Goal: Task Accomplishment & Management: Manage account settings

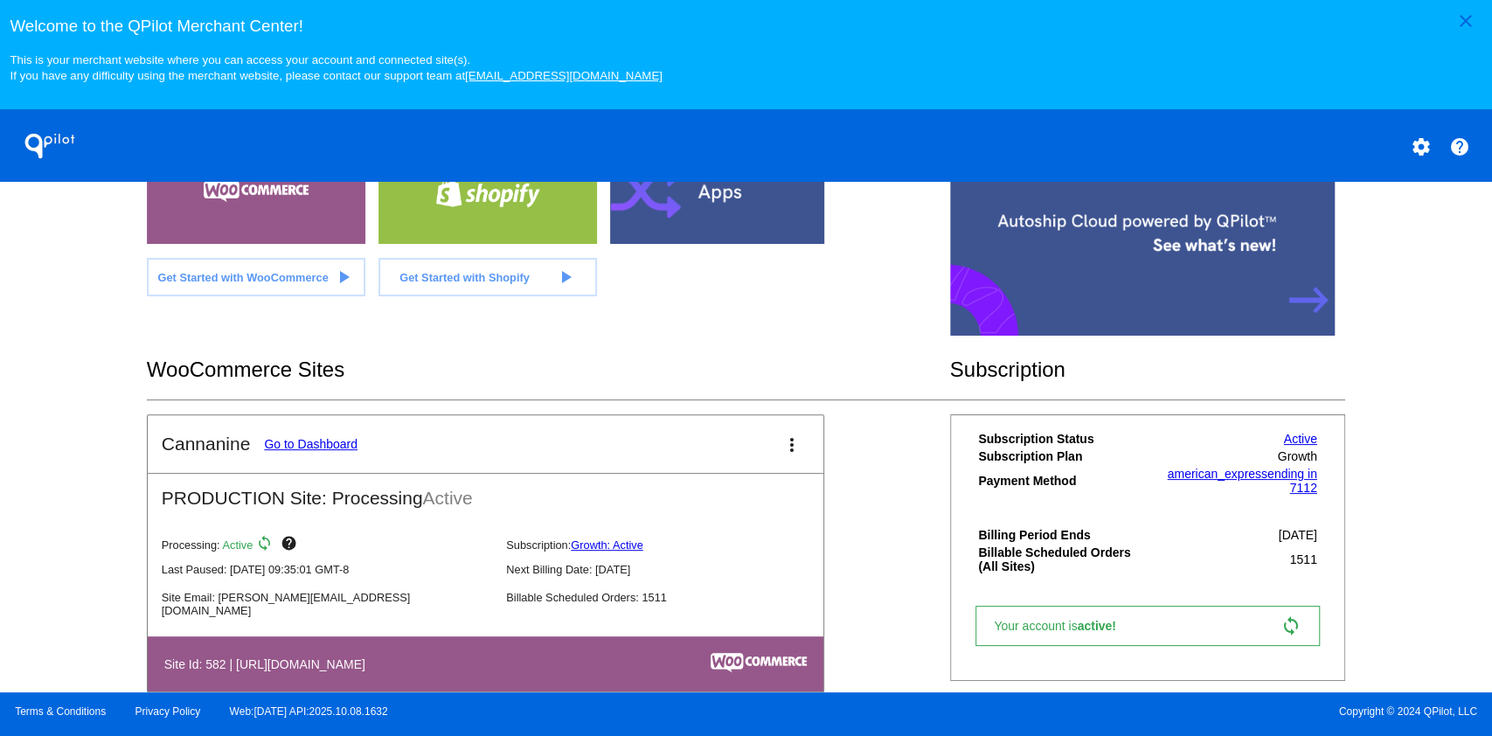
scroll to position [440, 0]
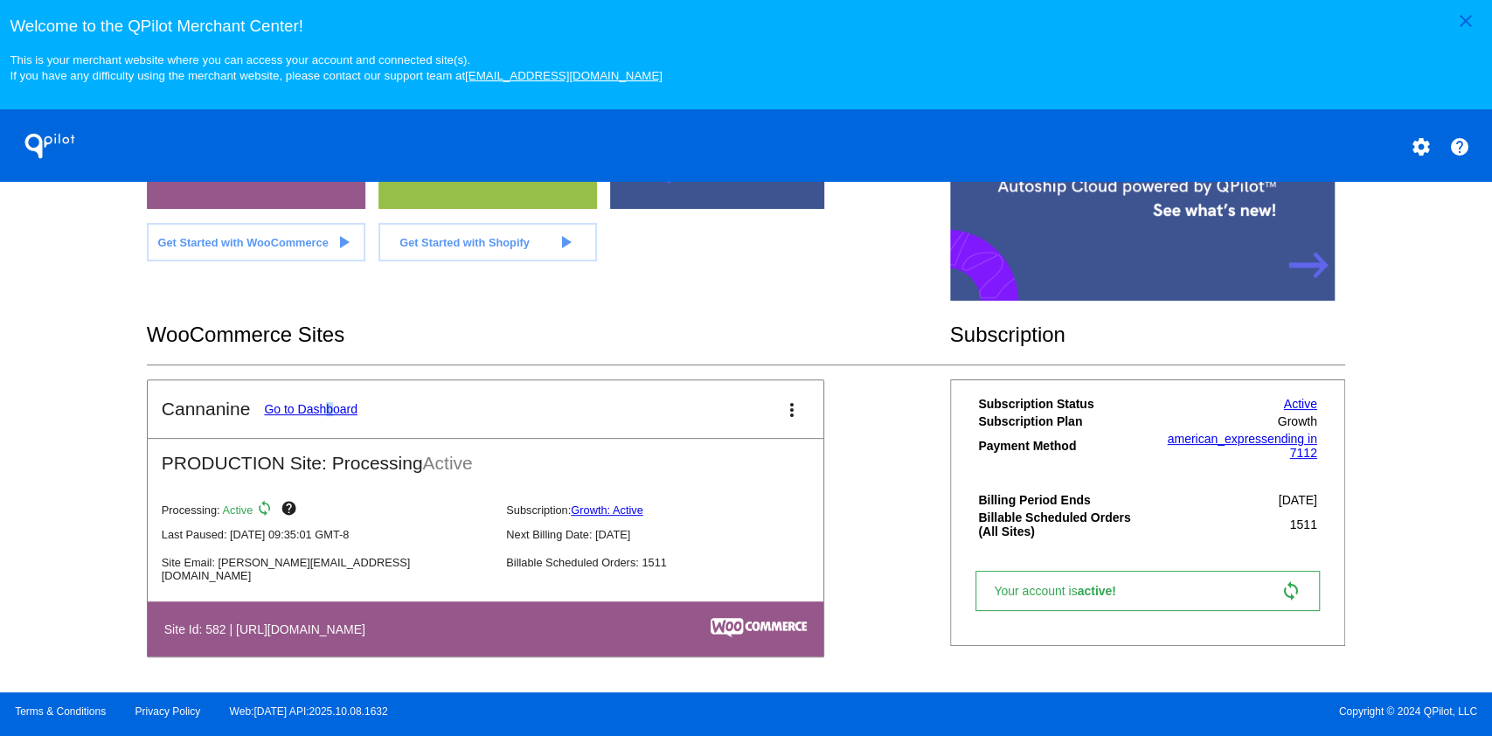
click at [329, 398] on mat-card-title "Cannanine Go to Dashboard" at bounding box center [260, 408] width 196 height 21
click at [333, 411] on link "Go to Dashboard" at bounding box center [310, 409] width 93 height 14
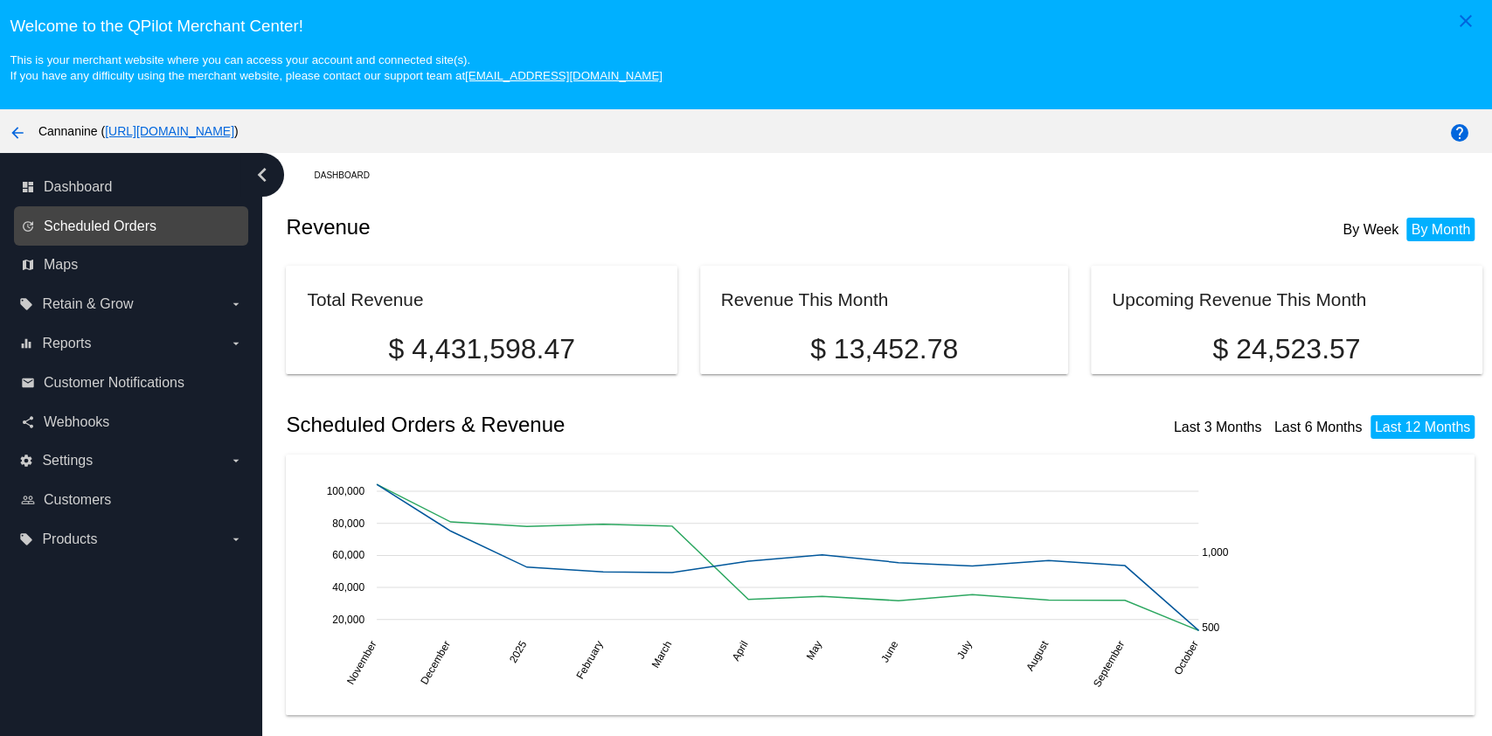
click at [156, 222] on span "Scheduled Orders" at bounding box center [100, 226] width 113 height 16
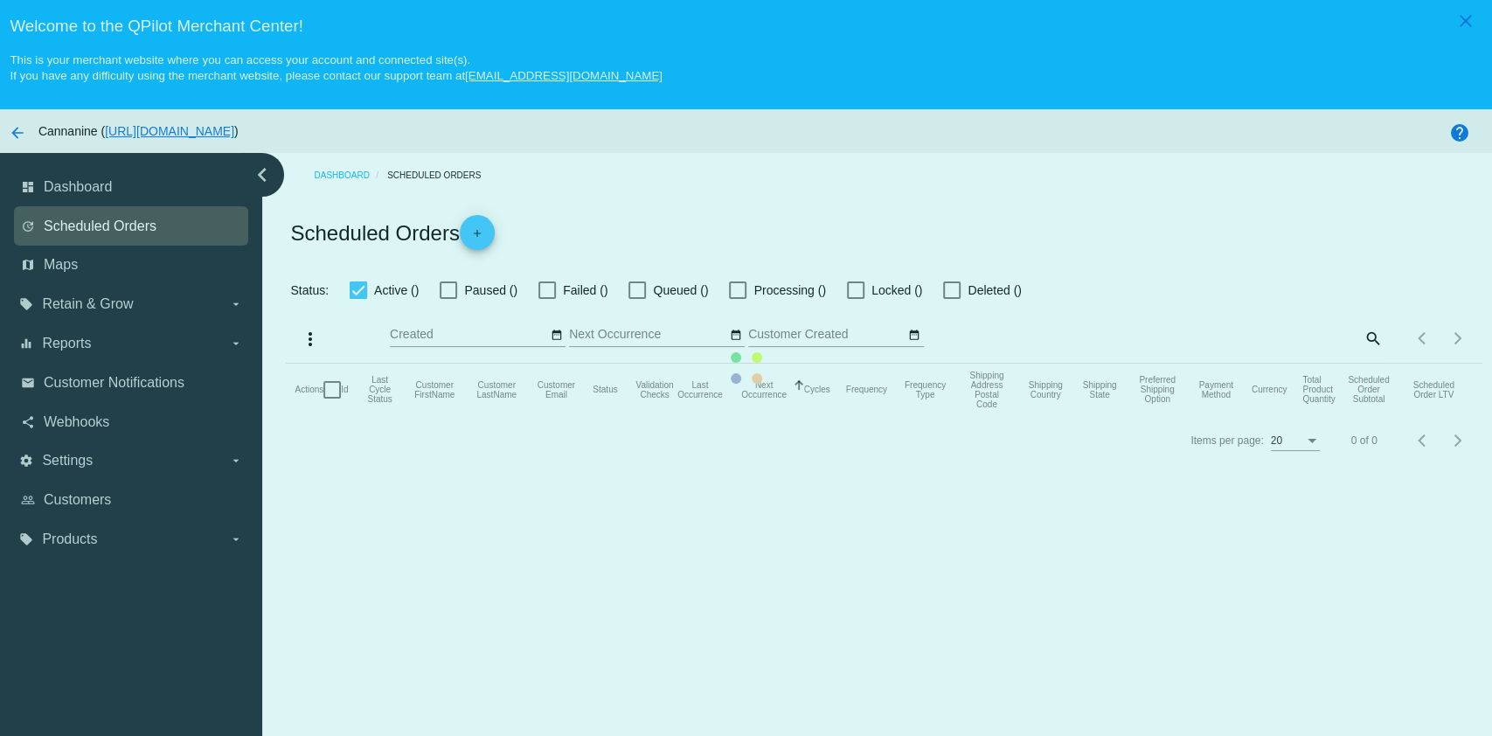
checkbox input "true"
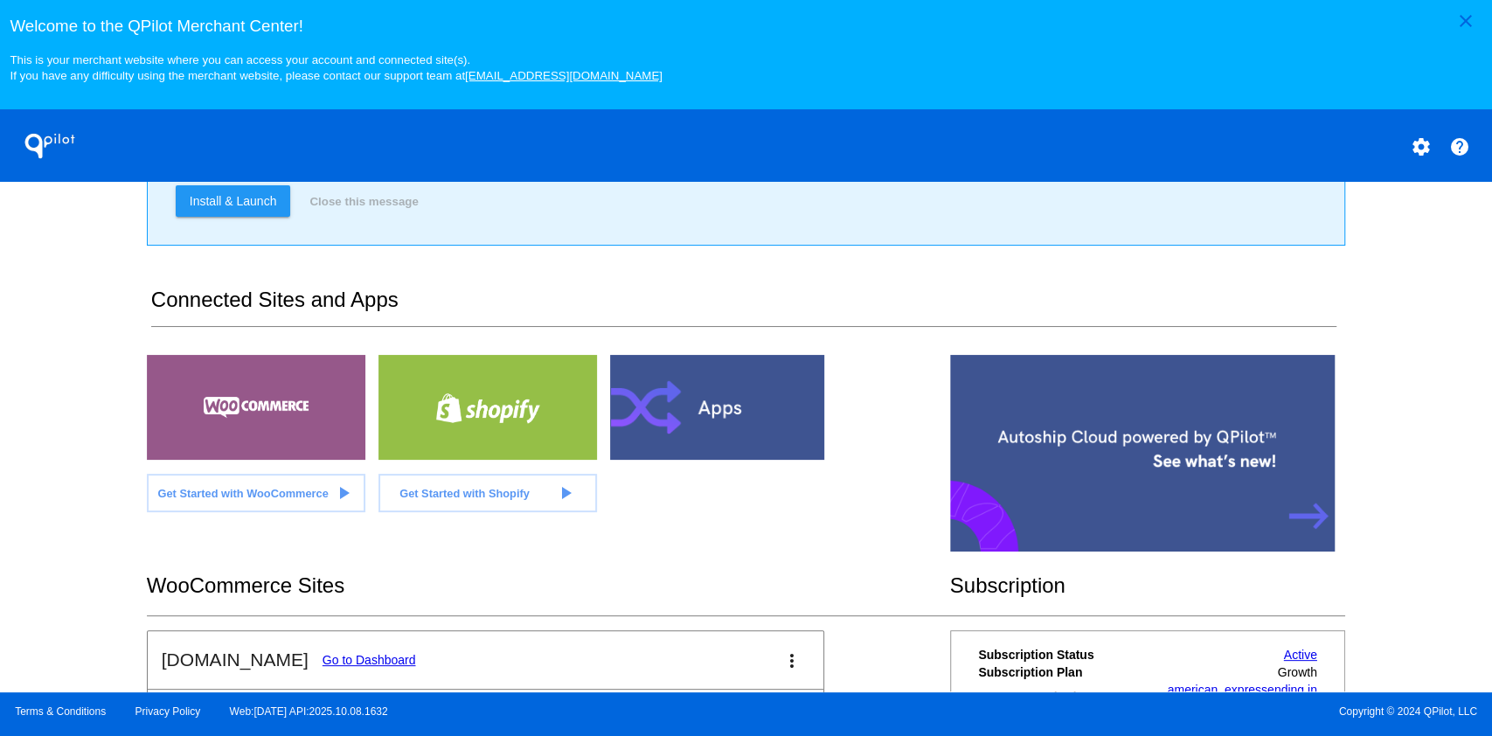
scroll to position [192, 0]
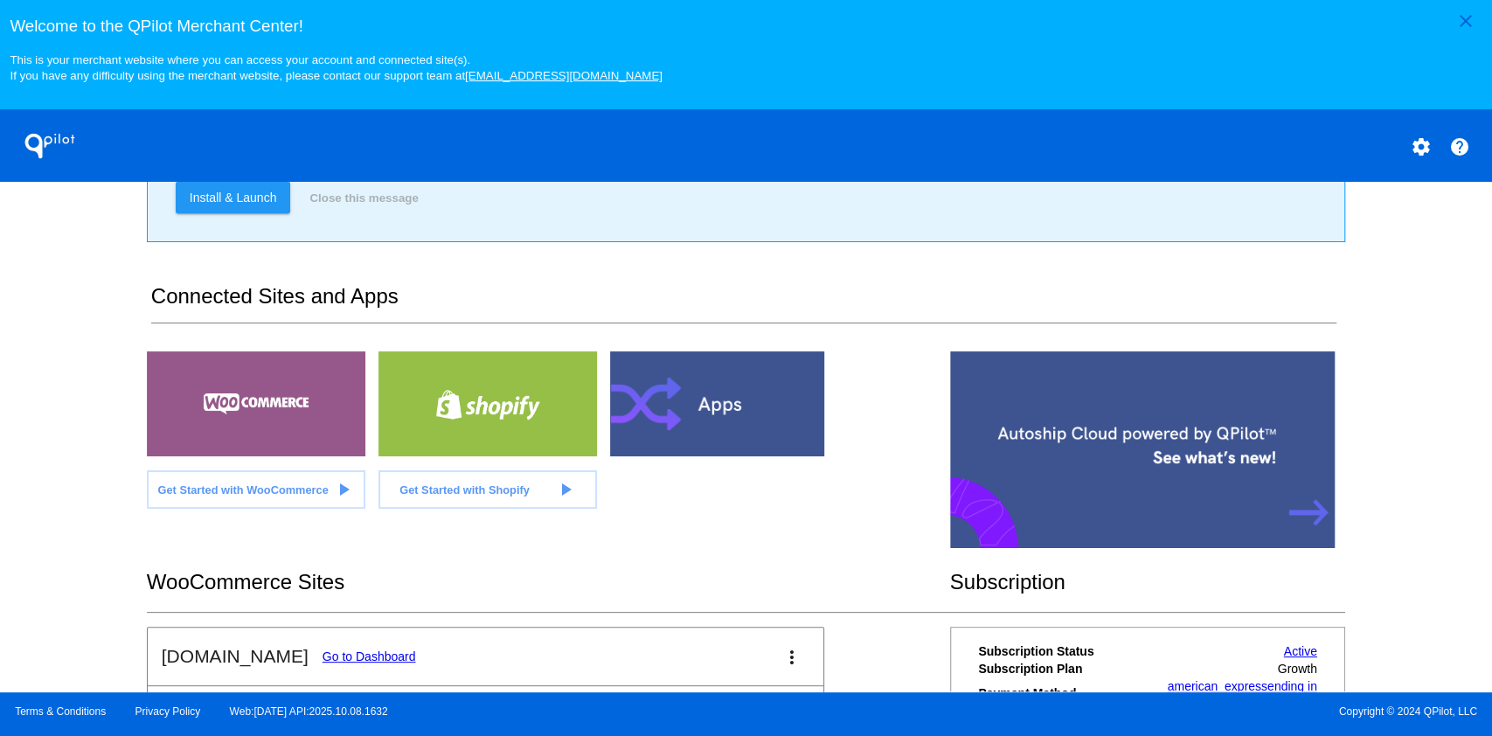
click at [391, 659] on link "Go to Dashboard" at bounding box center [368, 656] width 93 height 14
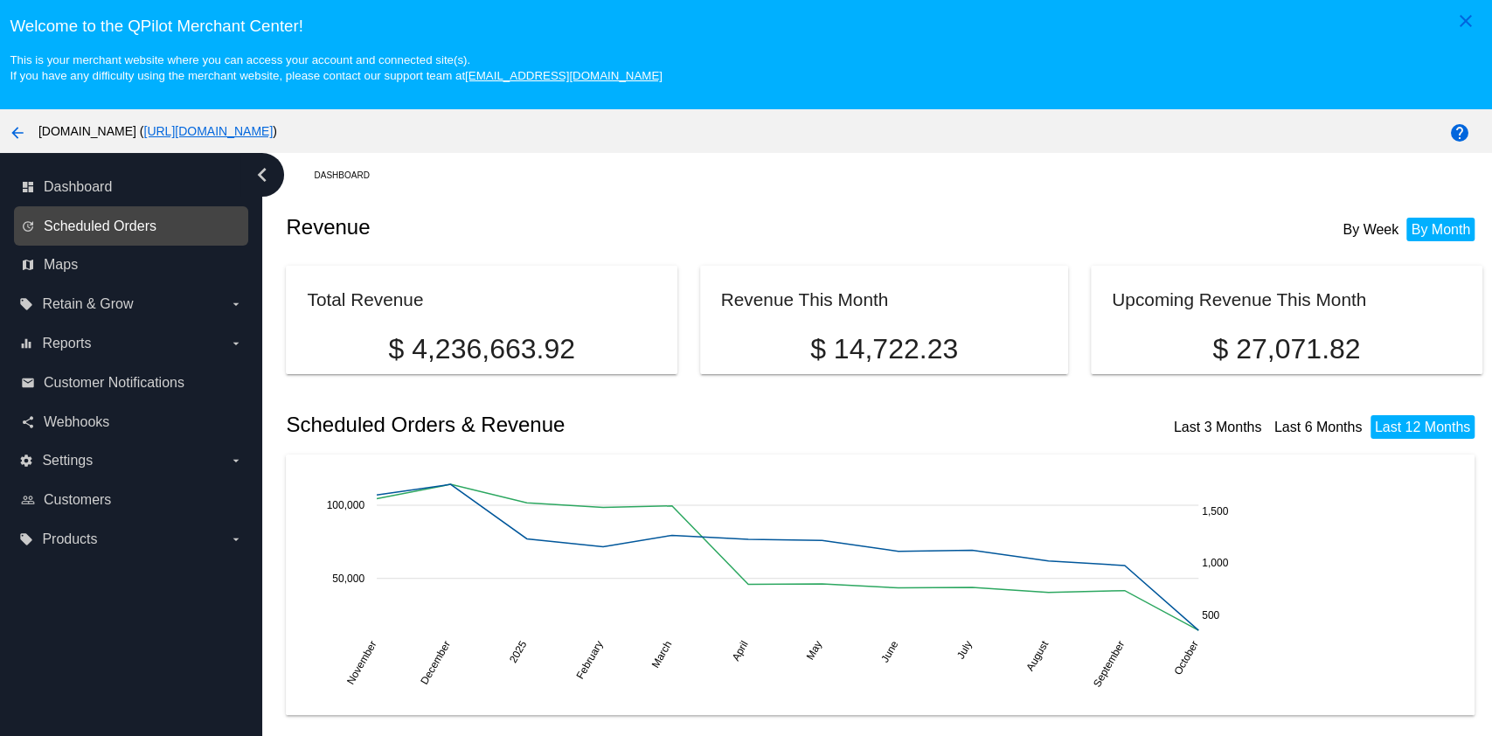
click at [100, 230] on span "Scheduled Orders" at bounding box center [100, 226] width 113 height 16
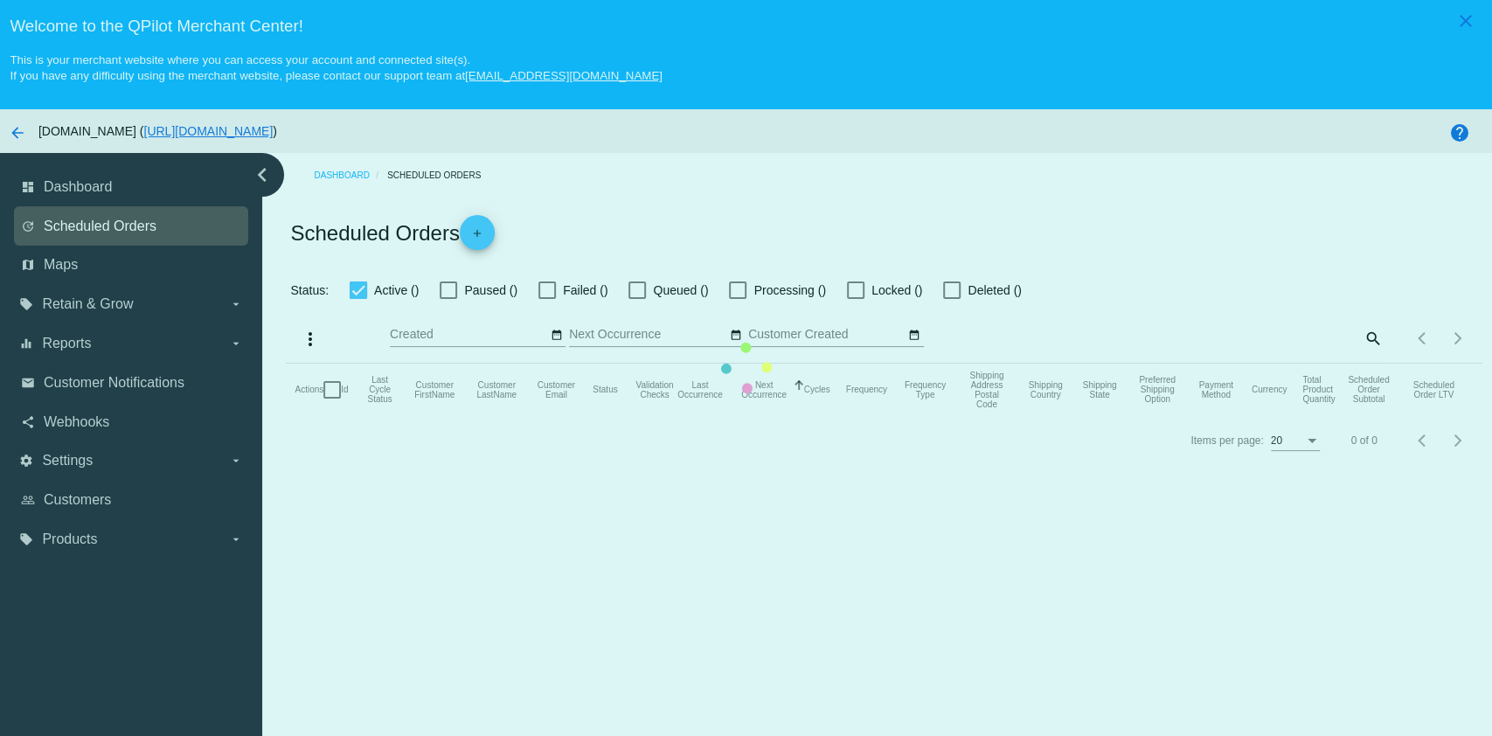
checkbox input "true"
